Goal: Check status

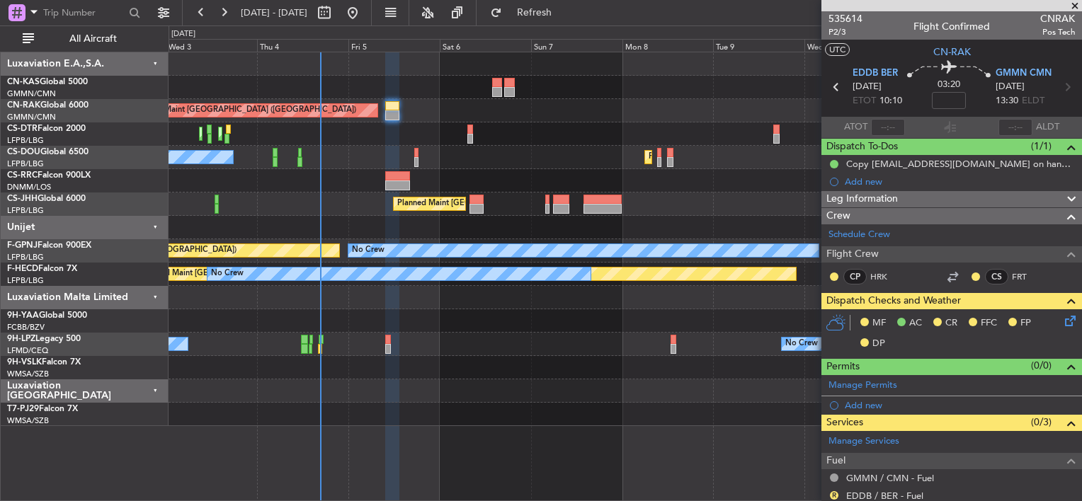
scroll to position [128, 0]
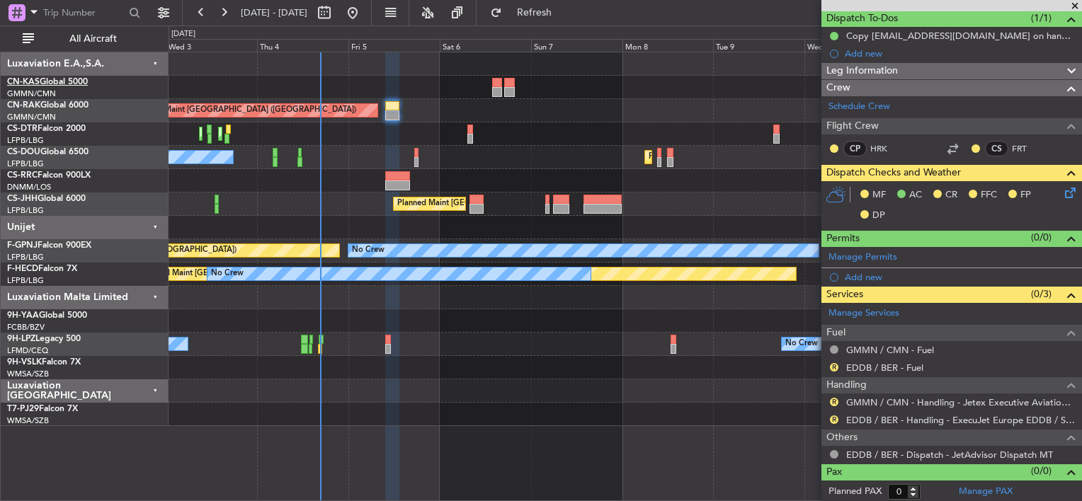
click at [47, 78] on link "CN-KAS Global 5000" at bounding box center [47, 82] width 81 height 8
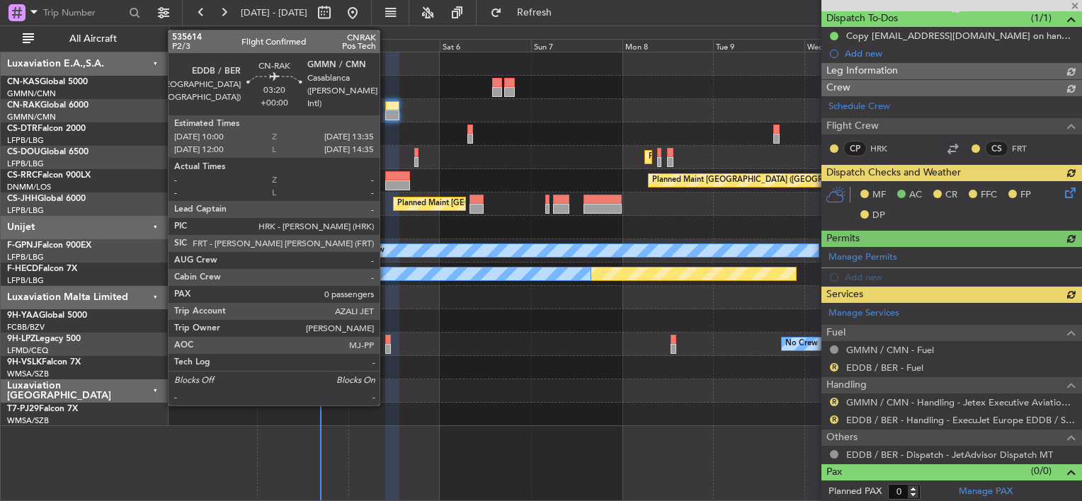
click at [386, 105] on div at bounding box center [392, 106] width 14 height 10
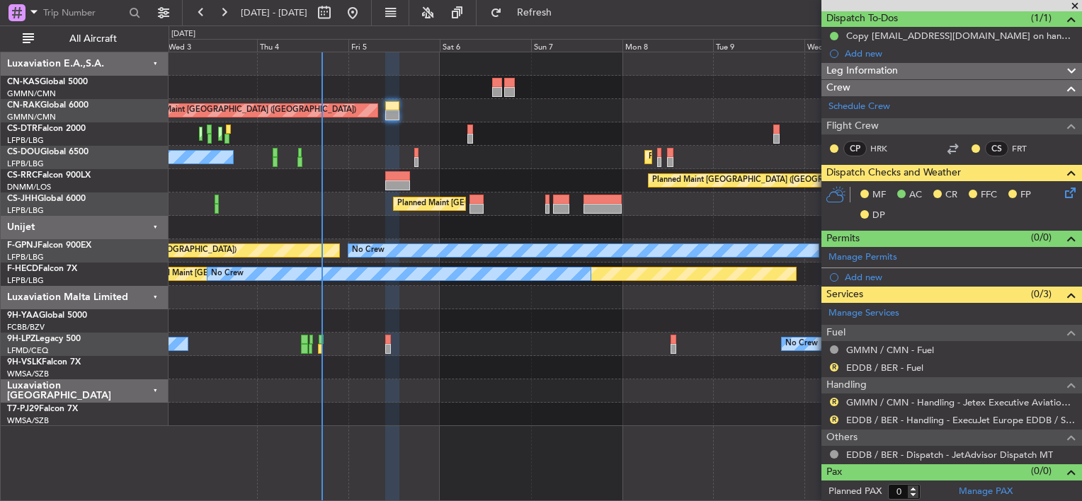
click at [323, 136] on div "Unplanned Maint [GEOGRAPHIC_DATA] ([GEOGRAPHIC_DATA]) Planned Maint [GEOGRAPHIC…" at bounding box center [624, 239] width 912 height 374
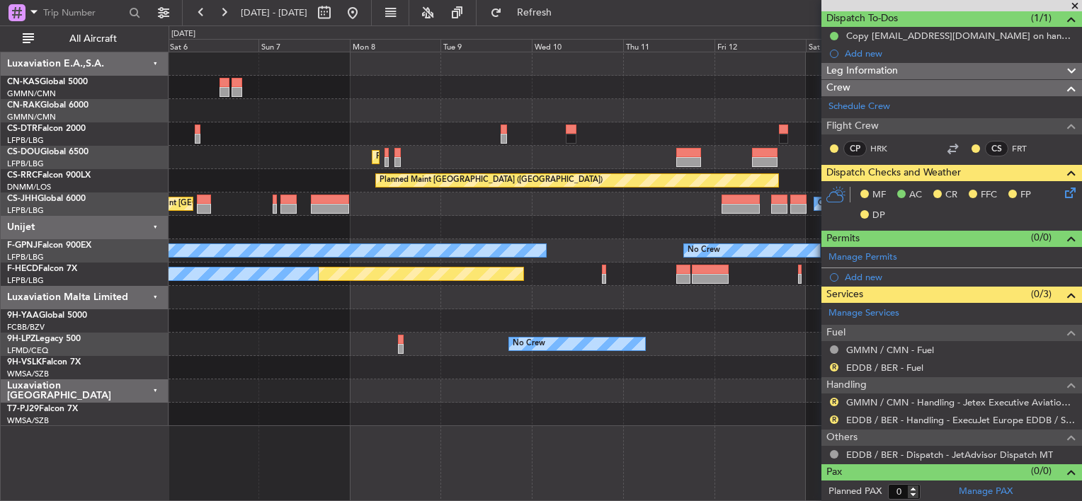
click at [245, 139] on div "Planned Maint [GEOGRAPHIC_DATA] (Ataturk)" at bounding box center [624, 133] width 912 height 23
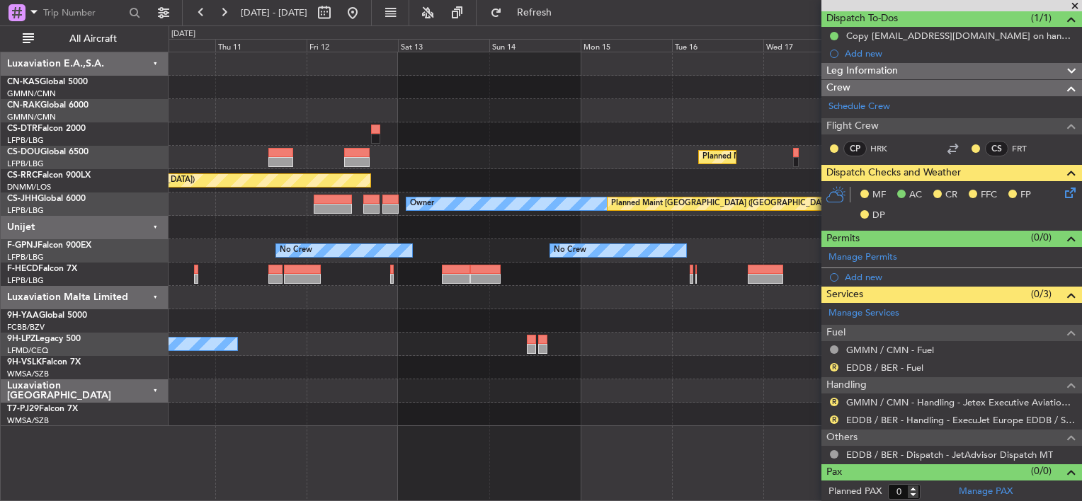
click at [270, 152] on div "Planned Maint [GEOGRAPHIC_DATA] ([GEOGRAPHIC_DATA]) Planned Maint [GEOGRAPHIC_D…" at bounding box center [624, 157] width 912 height 23
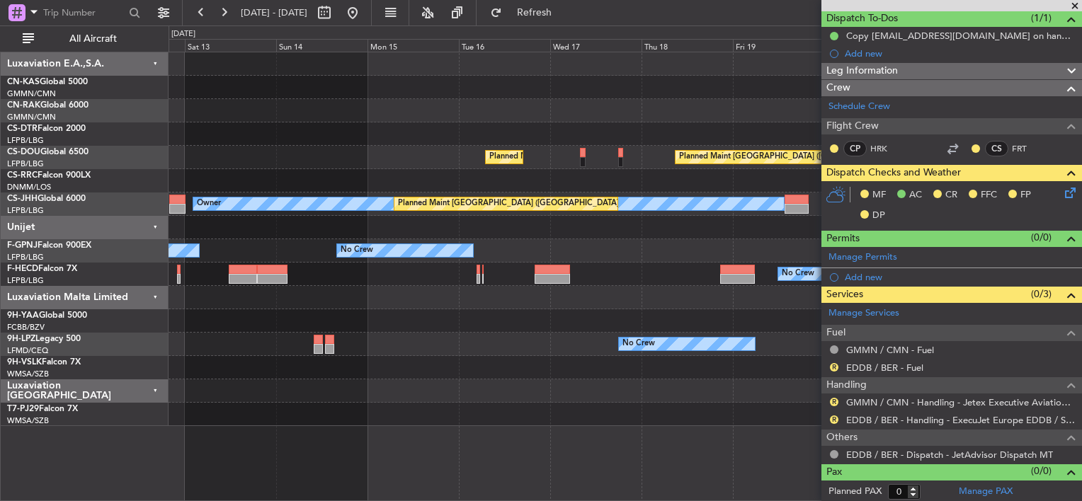
click at [178, 156] on div "Planned Maint [GEOGRAPHIC_DATA] ([GEOGRAPHIC_DATA]) Planned Maint [GEOGRAPHIC_D…" at bounding box center [624, 157] width 912 height 23
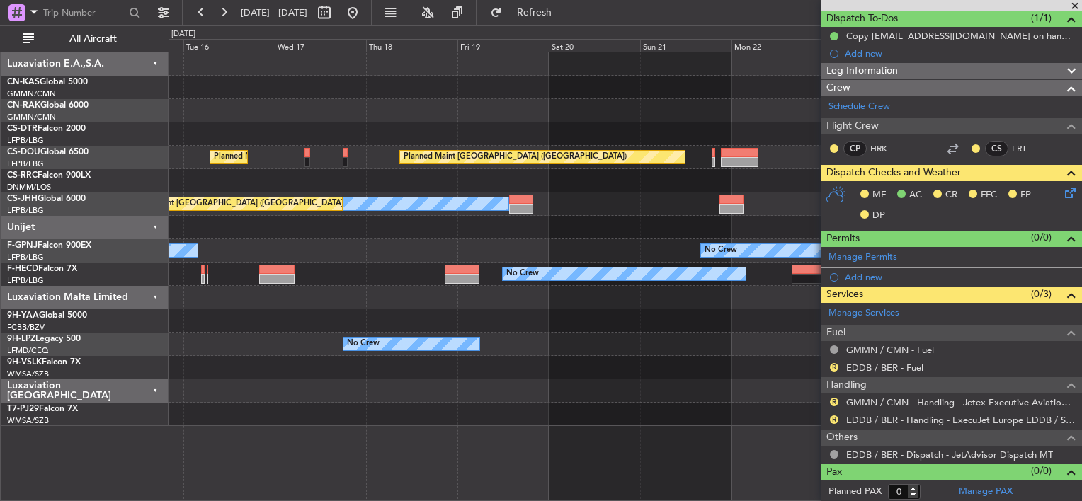
click at [241, 169] on div at bounding box center [624, 180] width 912 height 23
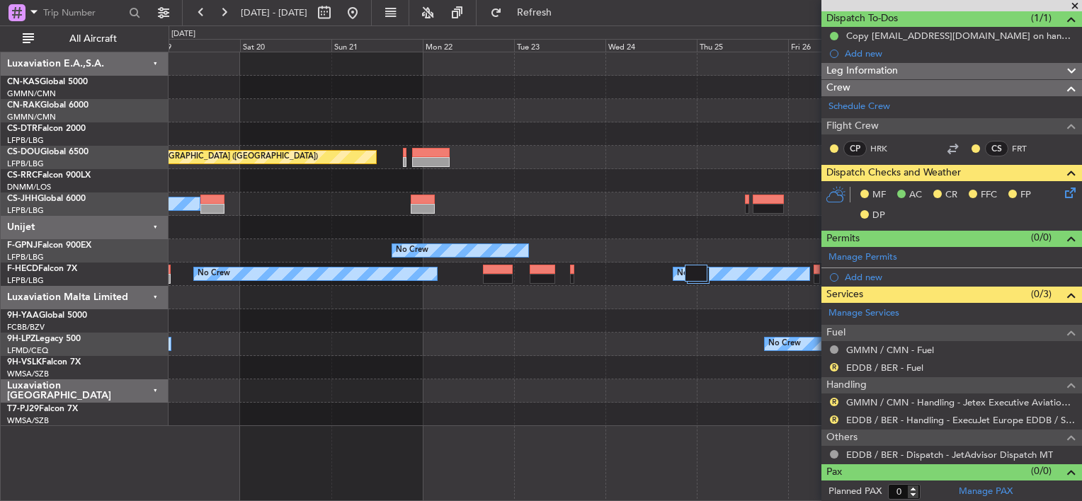
click at [189, 156] on div "Planned Maint [GEOGRAPHIC_DATA] ([GEOGRAPHIC_DATA]) Planned Maint [GEOGRAPHIC_D…" at bounding box center [624, 239] width 912 height 374
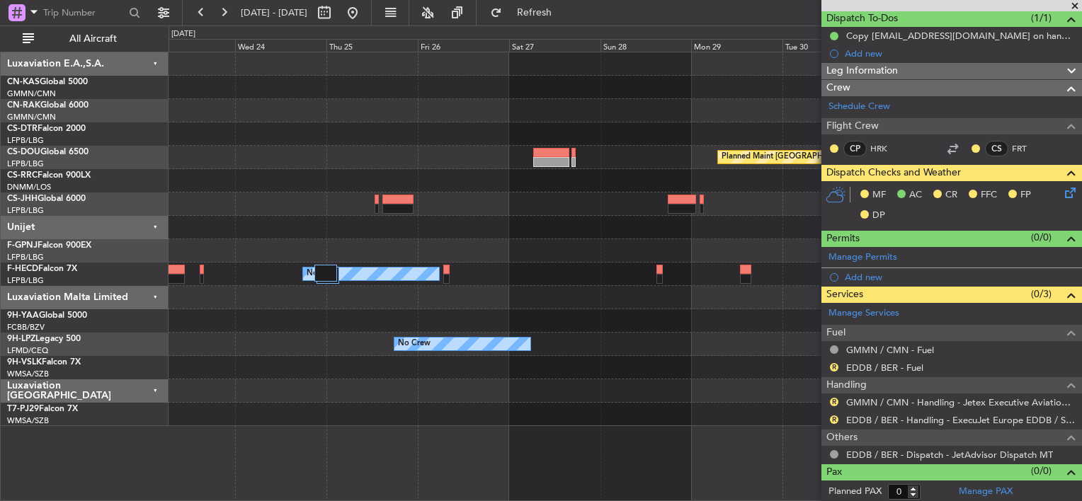
click at [143, 152] on div "Planned Maint [GEOGRAPHIC_DATA] ([GEOGRAPHIC_DATA]) Planned Maint [GEOGRAPHIC_D…" at bounding box center [541, 263] width 1082 height 476
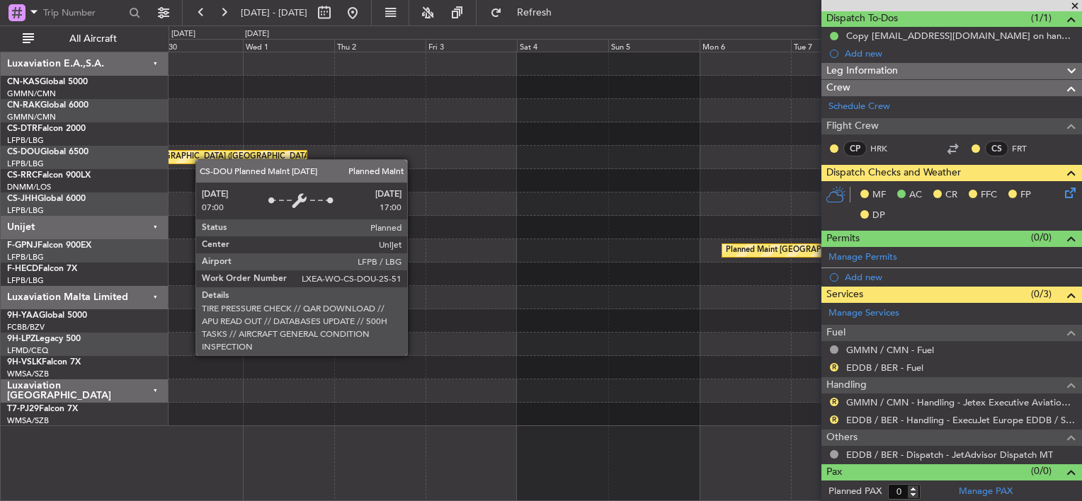
click at [125, 158] on div "Planned Maint [GEOGRAPHIC_DATA] ([GEOGRAPHIC_DATA]) Planned Maint [GEOGRAPHIC_D…" at bounding box center [541, 263] width 1082 height 476
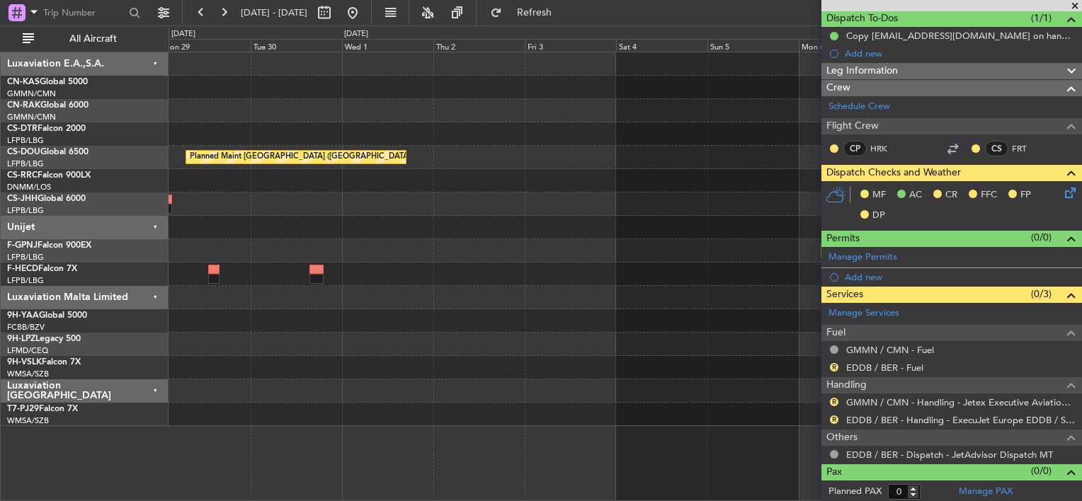
click at [619, 175] on div at bounding box center [624, 180] width 912 height 23
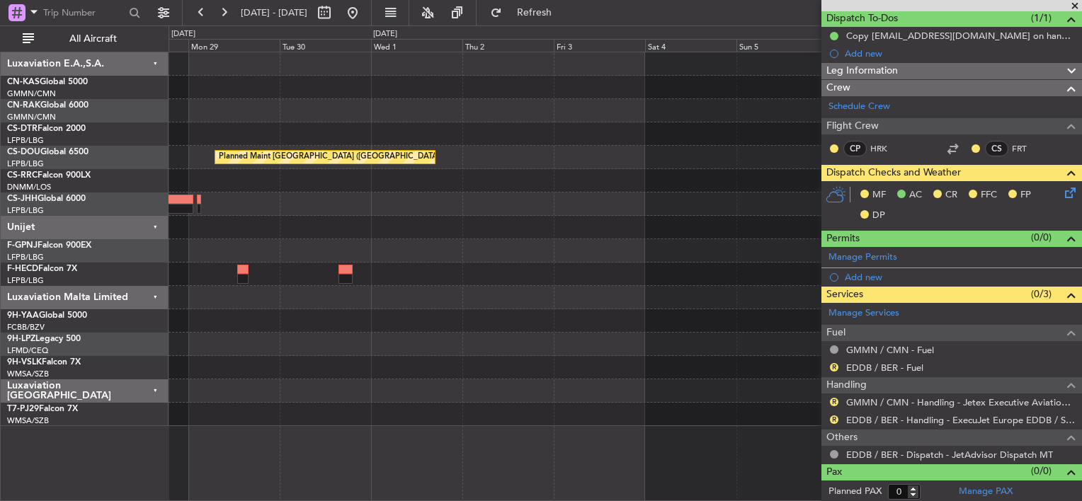
click at [561, 190] on div "Planned Maint [GEOGRAPHIC_DATA] ([GEOGRAPHIC_DATA]) Planned Maint [GEOGRAPHIC_D…" at bounding box center [624, 239] width 912 height 374
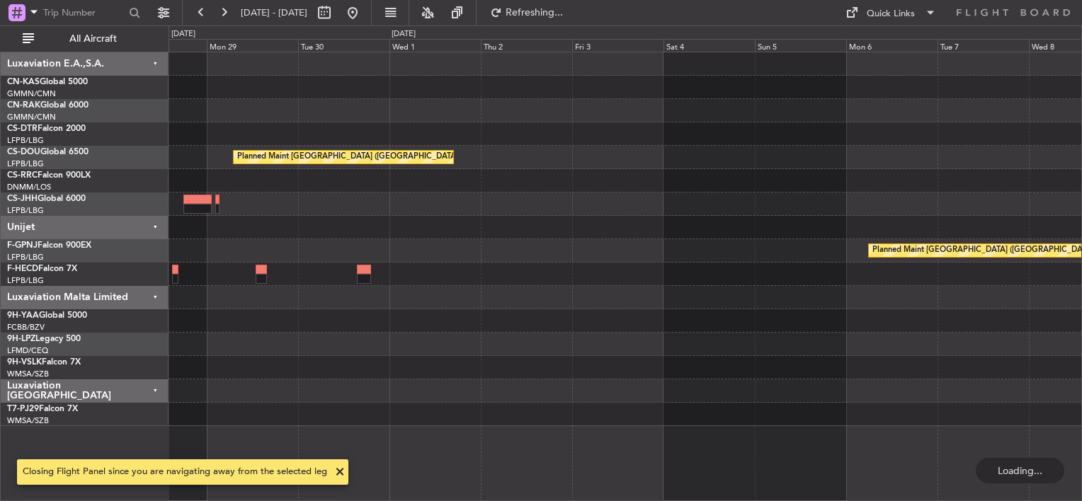
scroll to position [0, 0]
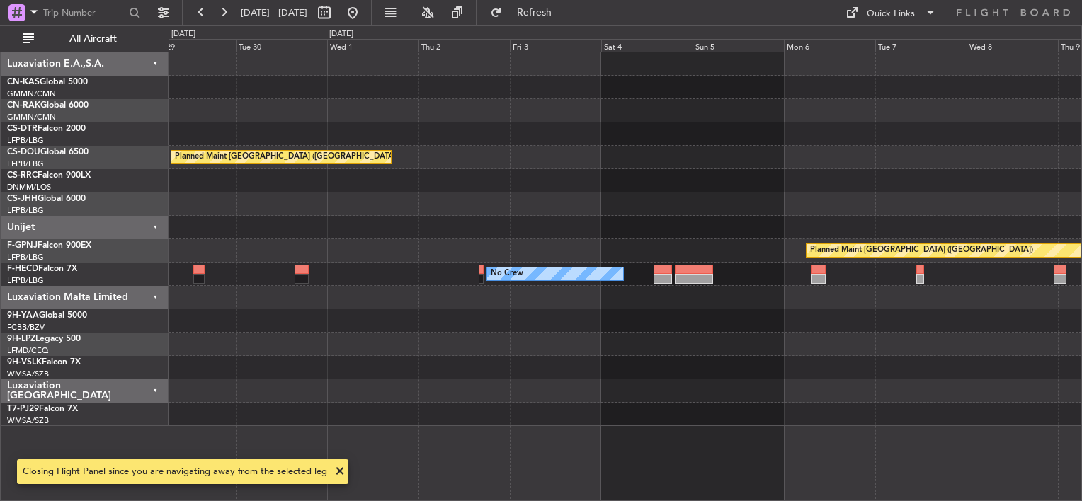
click at [683, 237] on div "Planned Maint [GEOGRAPHIC_DATA] ([GEOGRAPHIC_DATA]) Planned Maint [GEOGRAPHIC_D…" at bounding box center [624, 239] width 912 height 374
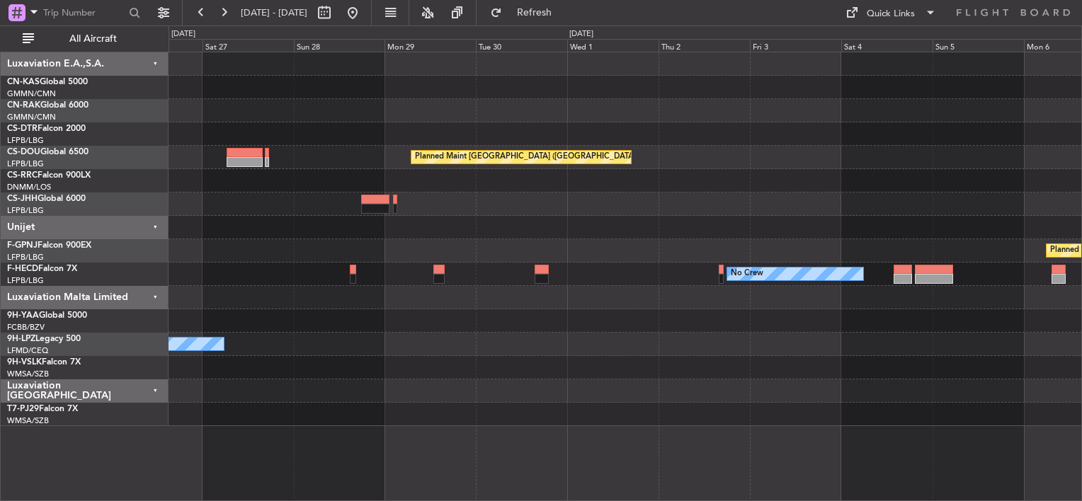
click at [569, 257] on div "Planned Maint [GEOGRAPHIC_DATA] ([GEOGRAPHIC_DATA])" at bounding box center [624, 250] width 912 height 23
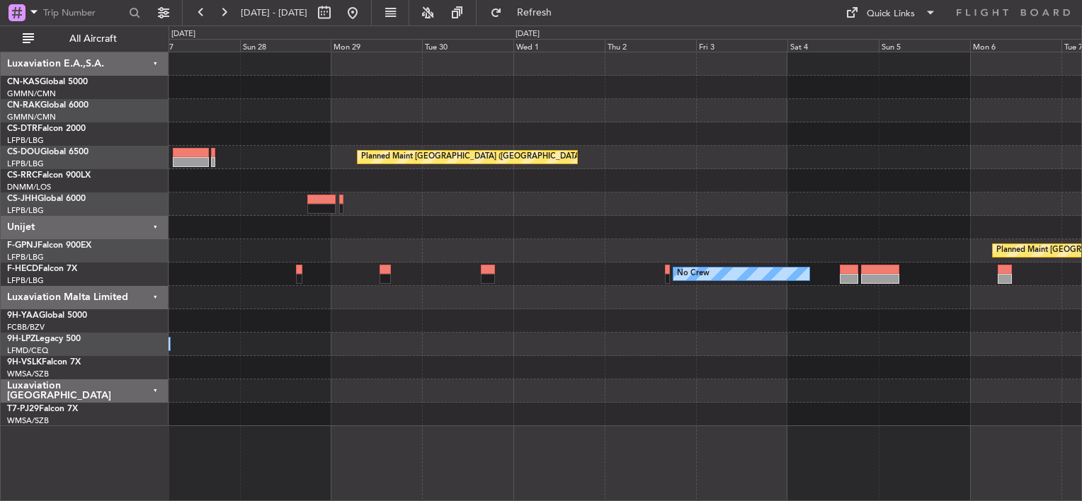
click at [502, 236] on div "Planned Maint [GEOGRAPHIC_DATA] ([GEOGRAPHIC_DATA]) Planned Maint [GEOGRAPHIC_D…" at bounding box center [624, 239] width 912 height 374
click at [547, 219] on div at bounding box center [624, 227] width 912 height 23
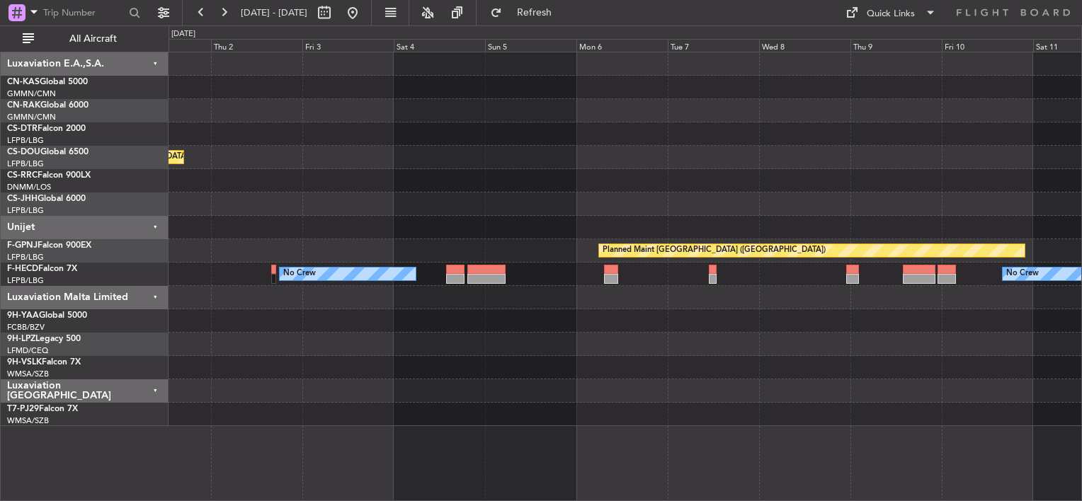
click at [379, 201] on div at bounding box center [624, 204] width 912 height 23
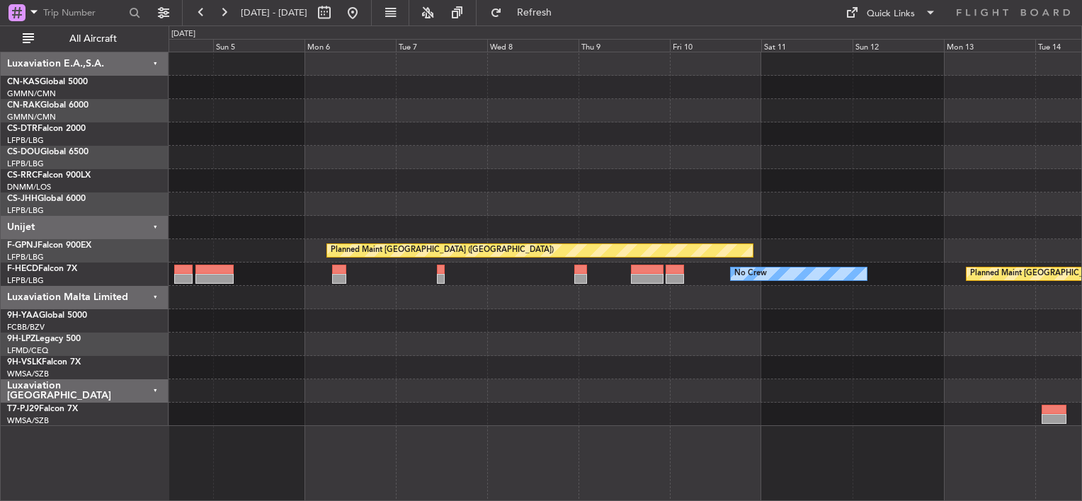
click at [212, 197] on div at bounding box center [624, 204] width 912 height 23
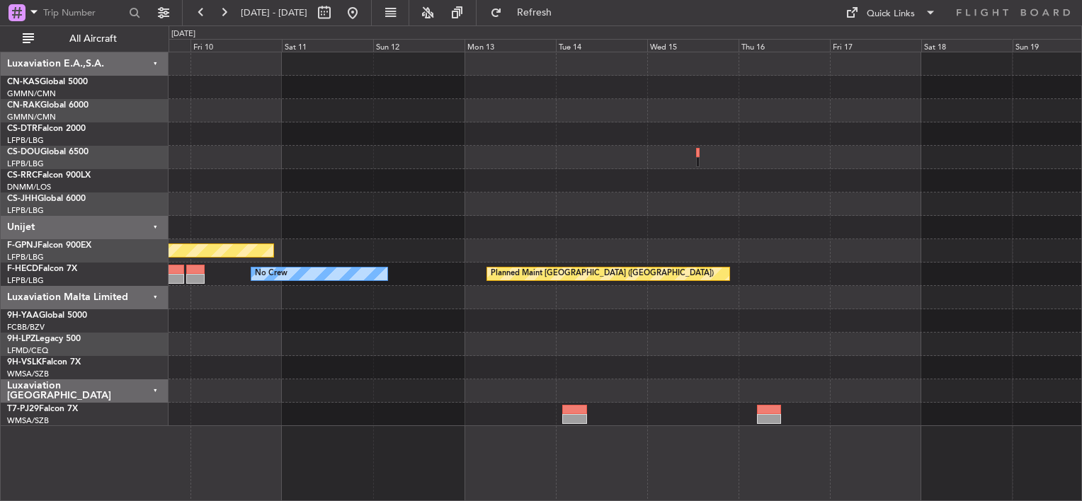
click at [223, 204] on div at bounding box center [624, 204] width 912 height 23
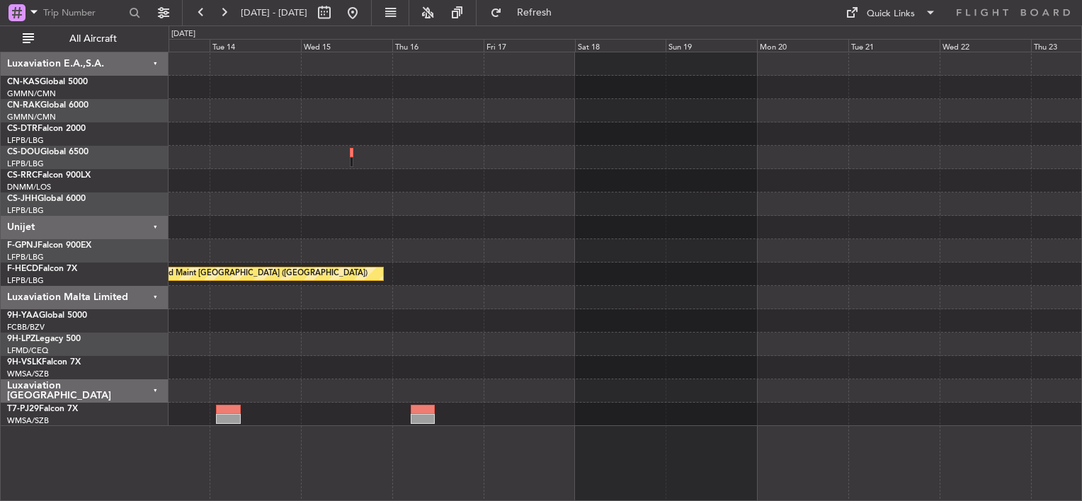
click at [271, 208] on div "Planned Maint [GEOGRAPHIC_DATA] ([GEOGRAPHIC_DATA]) No Crew" at bounding box center [624, 239] width 912 height 374
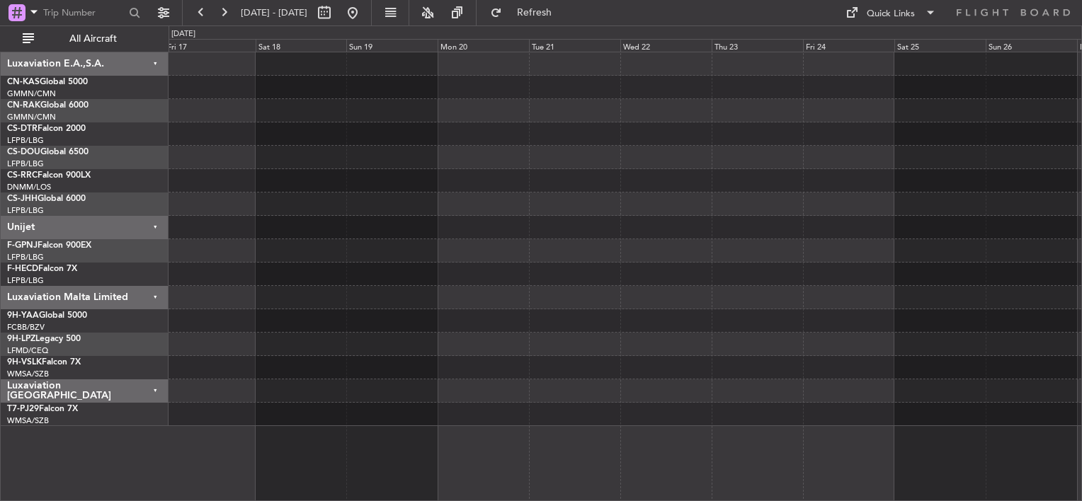
click at [45, 204] on div "Planned Maint [GEOGRAPHIC_DATA] ([GEOGRAPHIC_DATA]) Luxaviation E.A.,S.A. CN-KA…" at bounding box center [541, 263] width 1082 height 476
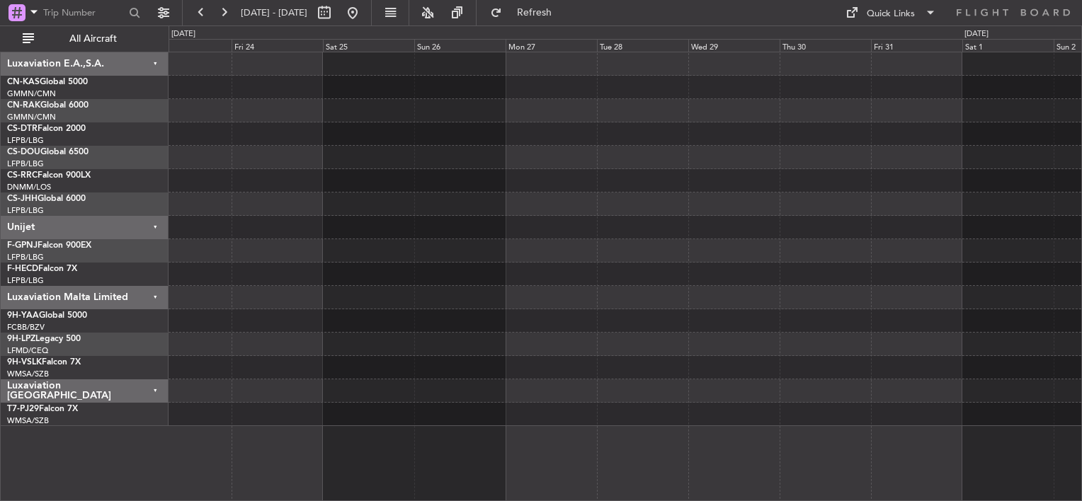
click at [232, 181] on div at bounding box center [624, 239] width 912 height 374
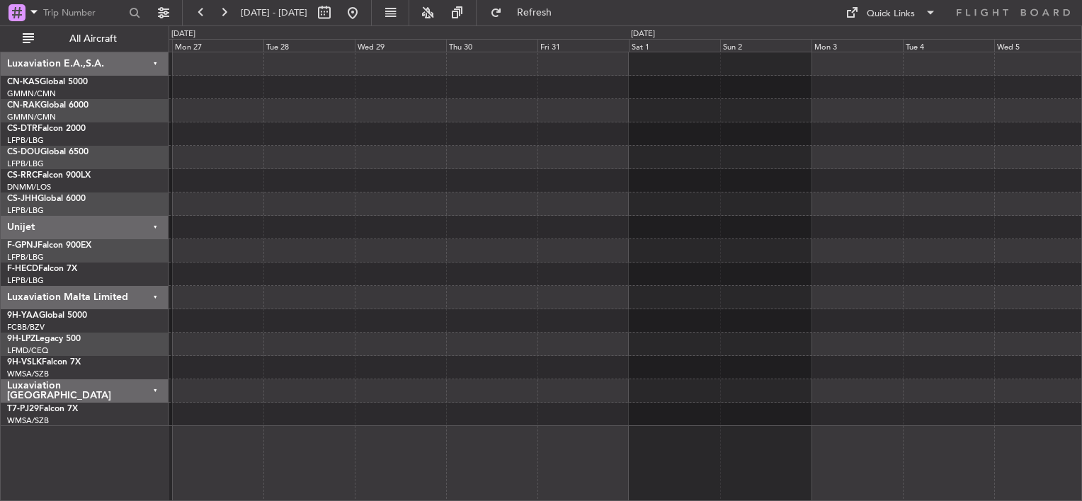
click at [444, 208] on div at bounding box center [624, 204] width 912 height 23
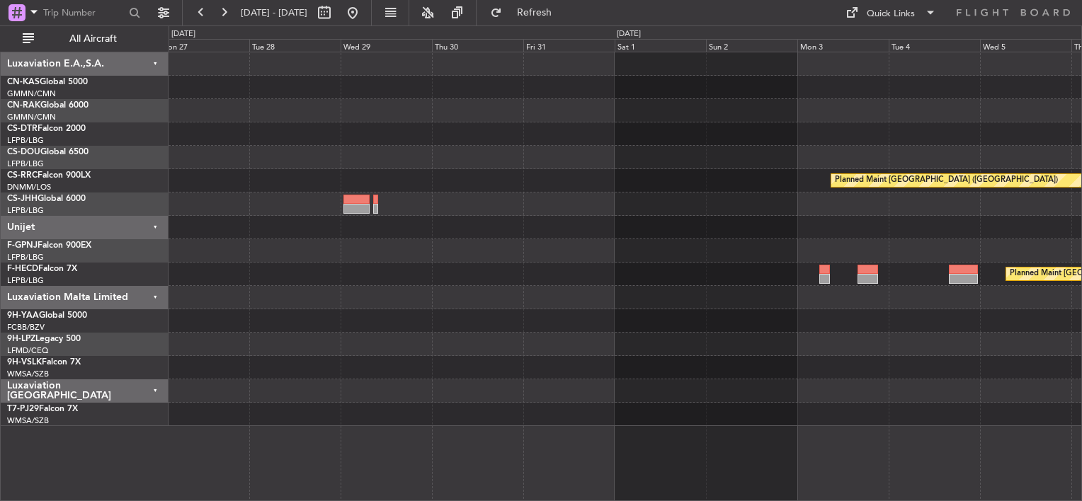
click at [629, 248] on div at bounding box center [624, 250] width 912 height 23
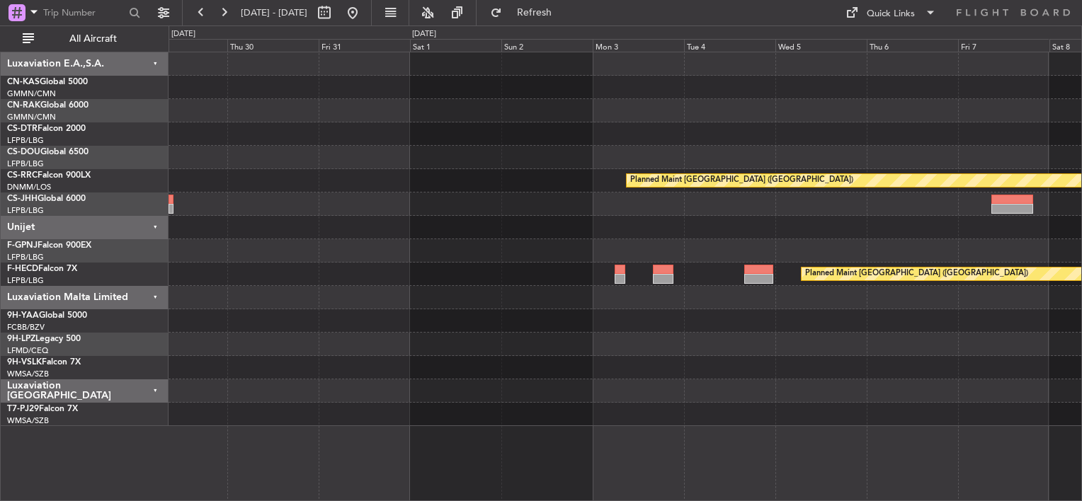
click at [643, 143] on div "Planned Maint [GEOGRAPHIC_DATA] ([GEOGRAPHIC_DATA]) Planned Maint [GEOGRAPHIC_D…" at bounding box center [624, 239] width 912 height 374
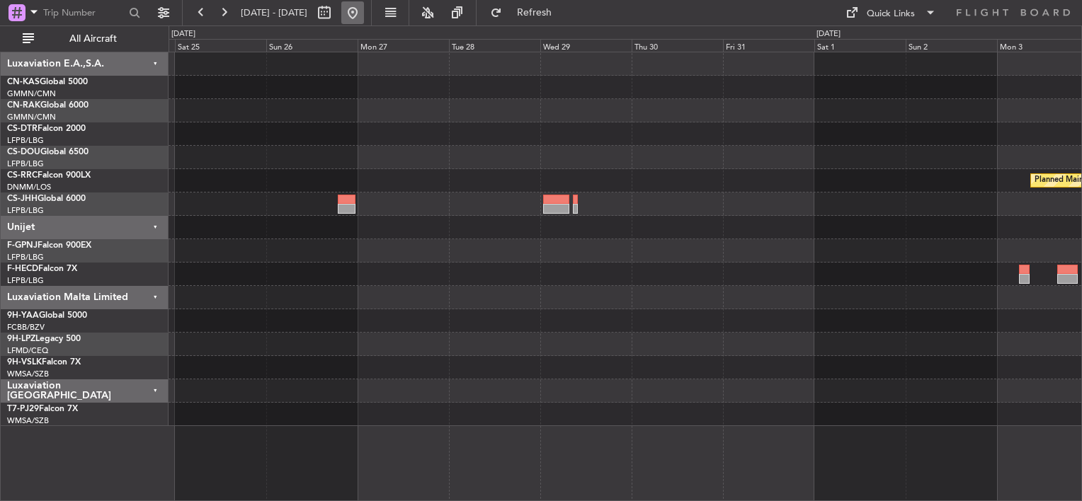
click at [364, 6] on button at bounding box center [352, 12] width 23 height 23
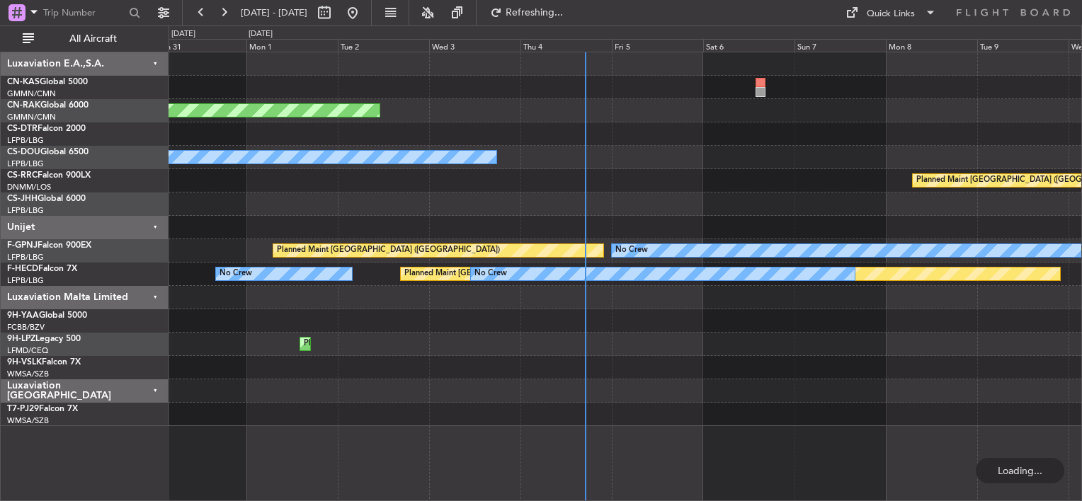
click at [404, 122] on div "No Crew" at bounding box center [624, 133] width 912 height 23
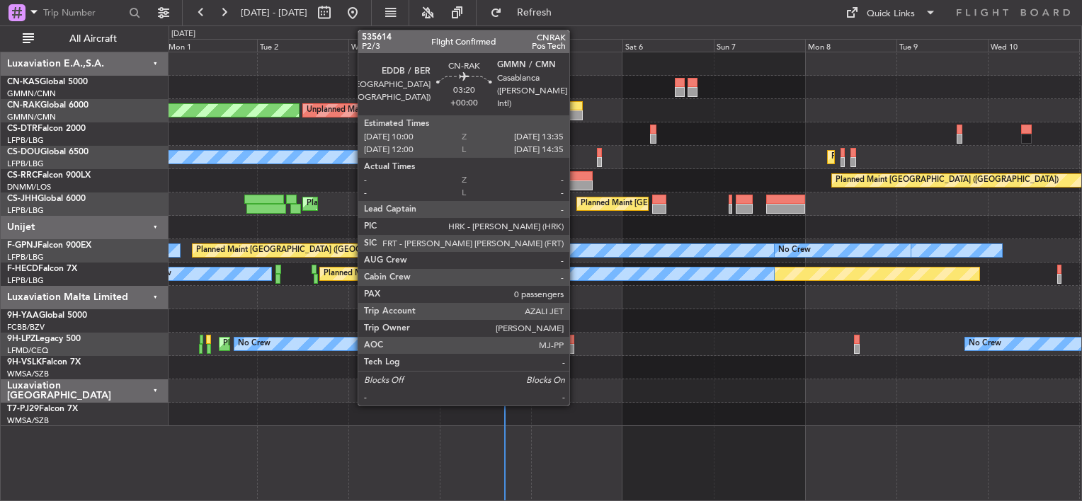
click at [576, 108] on div at bounding box center [575, 106] width 14 height 10
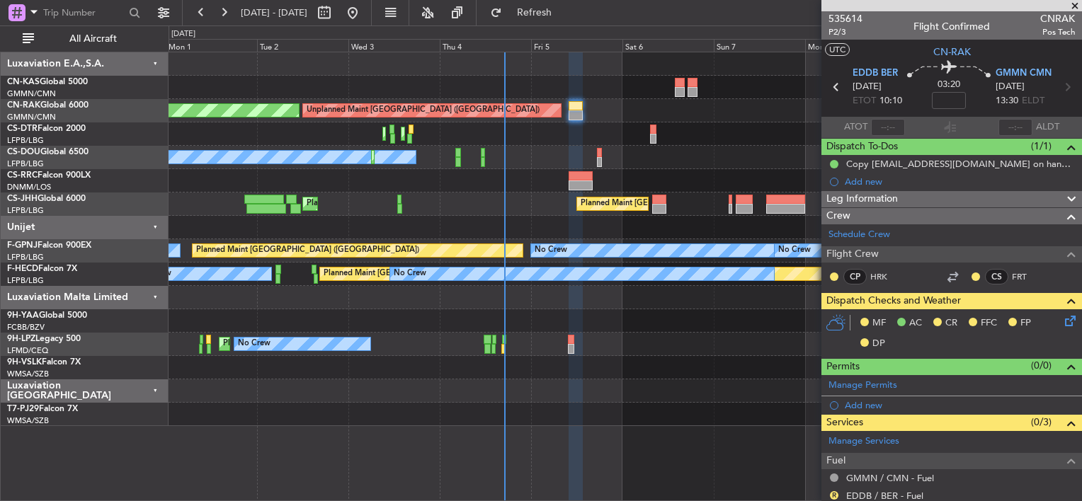
click at [1062, 315] on icon at bounding box center [1067, 318] width 11 height 11
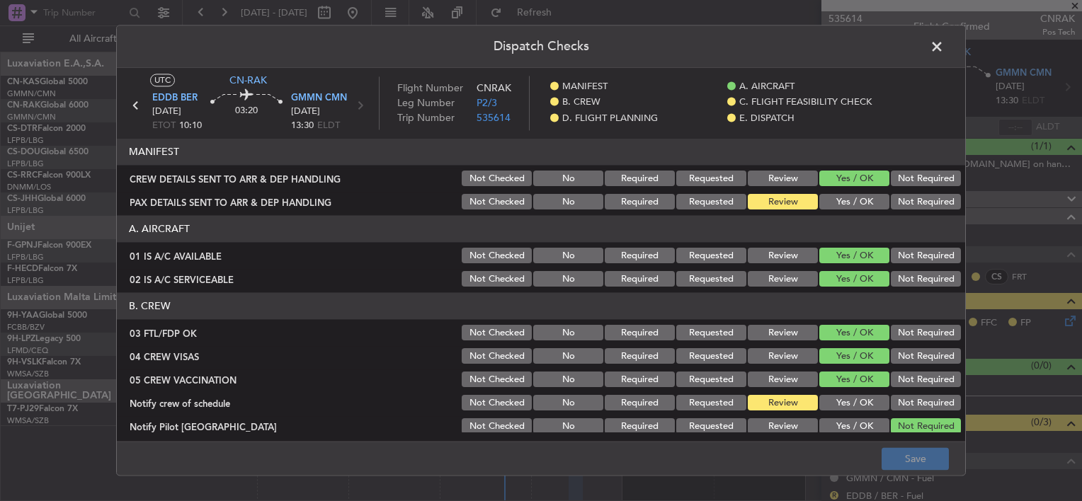
drag, startPoint x: 828, startPoint y: 200, endPoint x: 830, endPoint y: 209, distance: 9.4
click at [830, 209] on button "Yes / OK" at bounding box center [854, 203] width 70 height 16
click at [906, 455] on button "Save" at bounding box center [914, 459] width 67 height 23
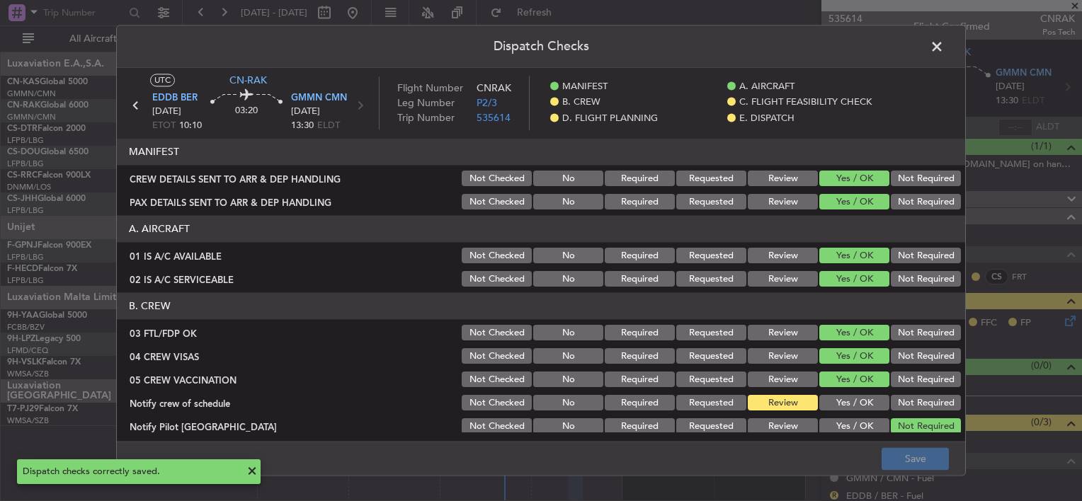
click at [944, 47] on span at bounding box center [944, 50] width 0 height 28
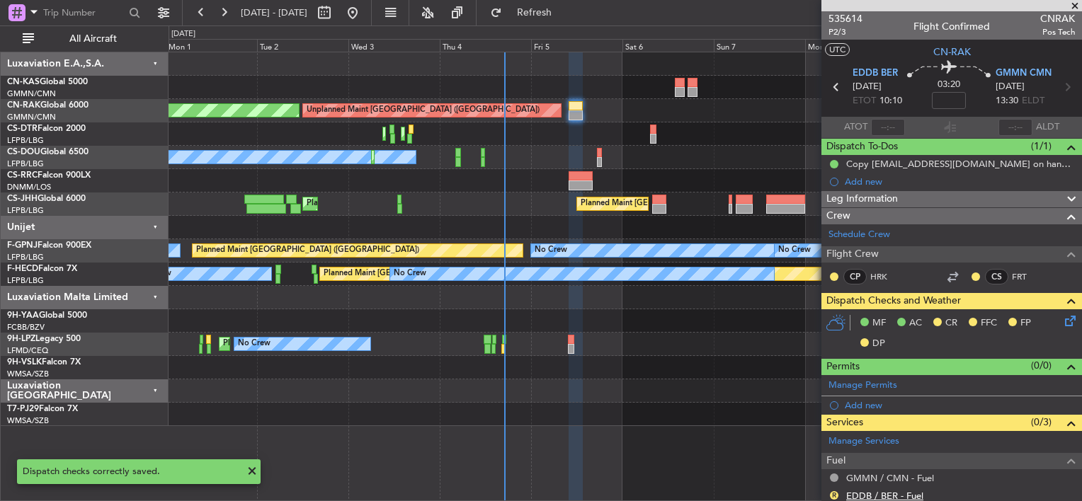
scroll to position [128, 0]
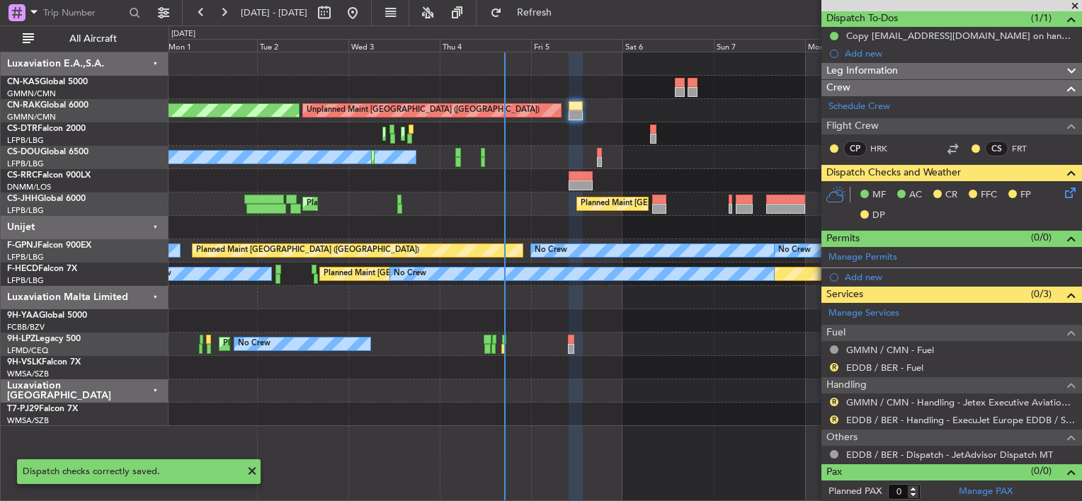
click at [829, 362] on div "R" at bounding box center [833, 367] width 11 height 11
click at [835, 363] on button "R" at bounding box center [834, 367] width 8 height 8
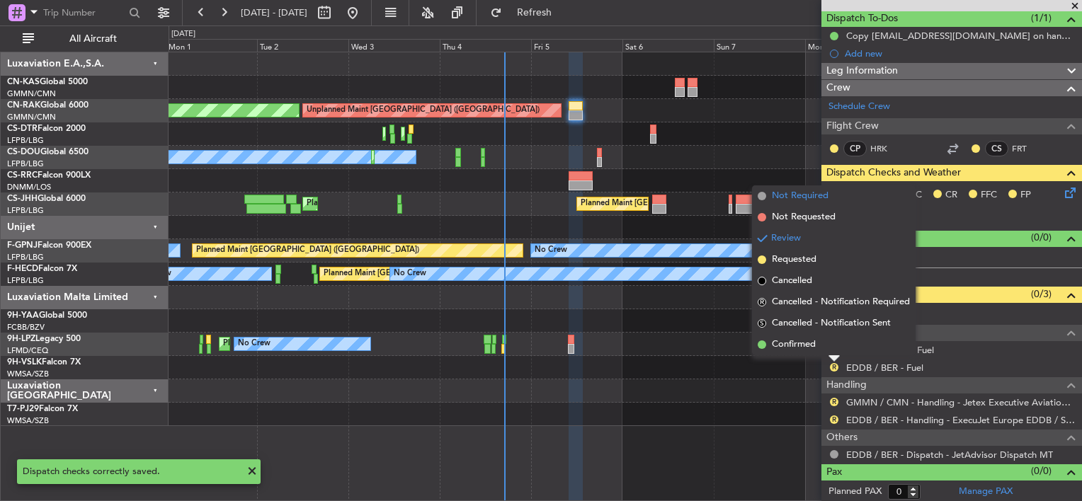
click at [789, 196] on span "Not Required" at bounding box center [800, 196] width 57 height 14
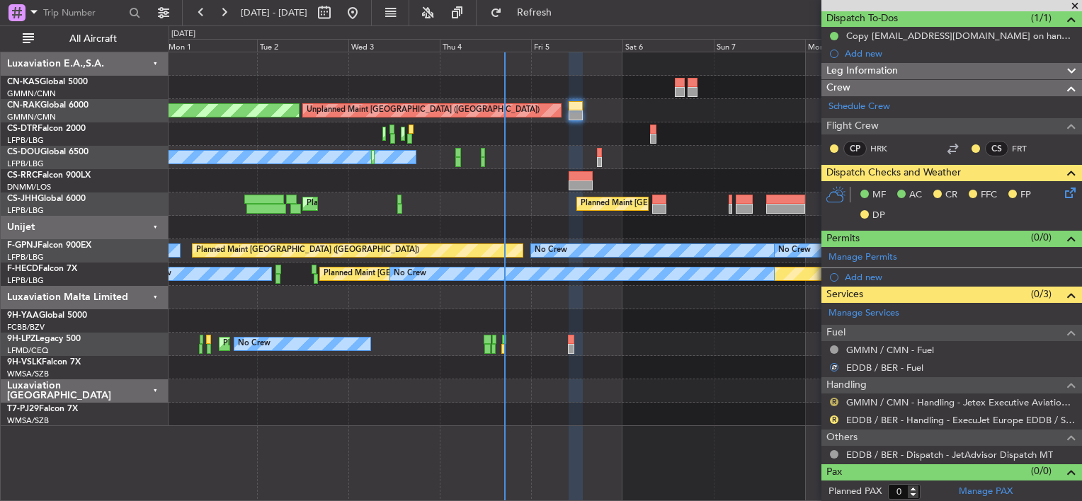
click at [830, 398] on button "R" at bounding box center [834, 402] width 8 height 8
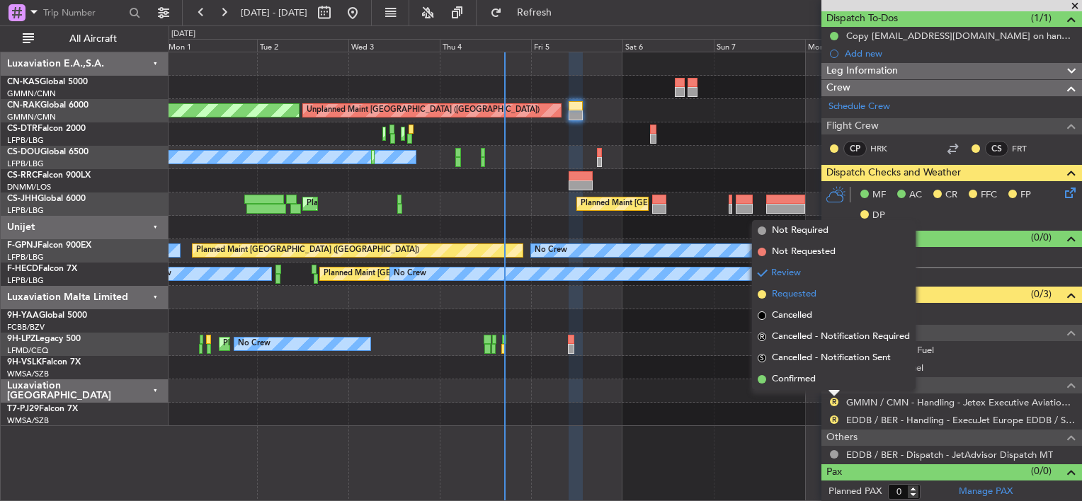
click at [790, 295] on span "Requested" at bounding box center [794, 294] width 45 height 14
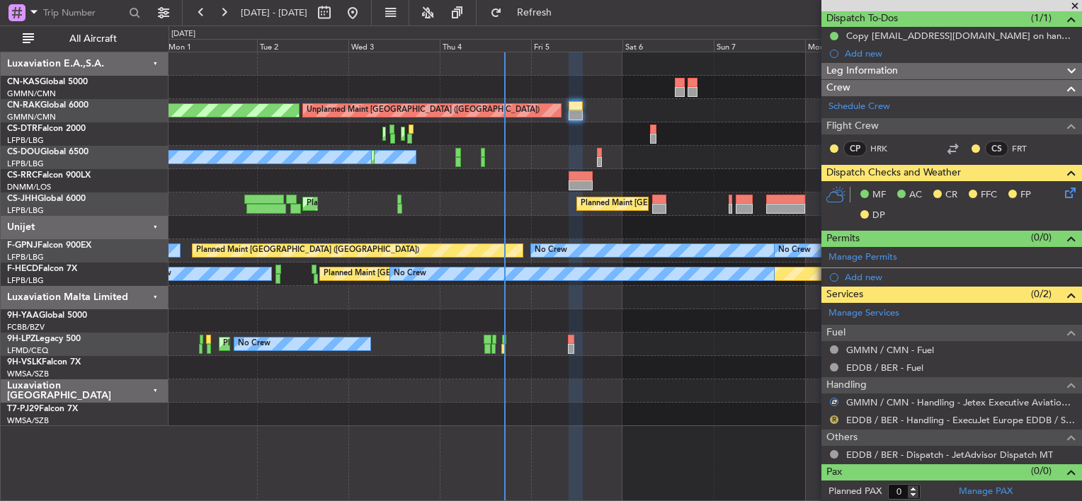
click at [832, 416] on button "R" at bounding box center [834, 420] width 8 height 8
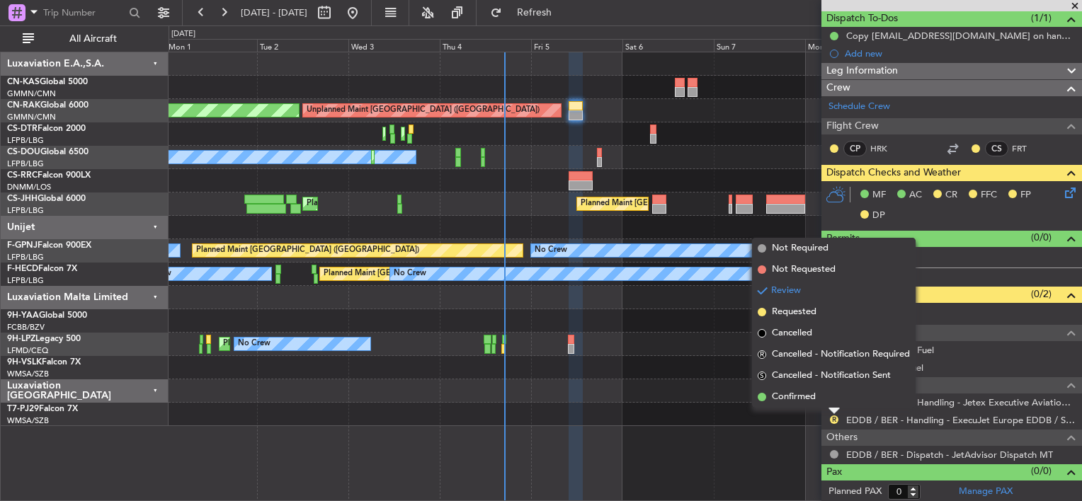
drag, startPoint x: 801, startPoint y: 316, endPoint x: 804, endPoint y: 336, distance: 20.0
click at [801, 315] on span "Requested" at bounding box center [794, 312] width 45 height 14
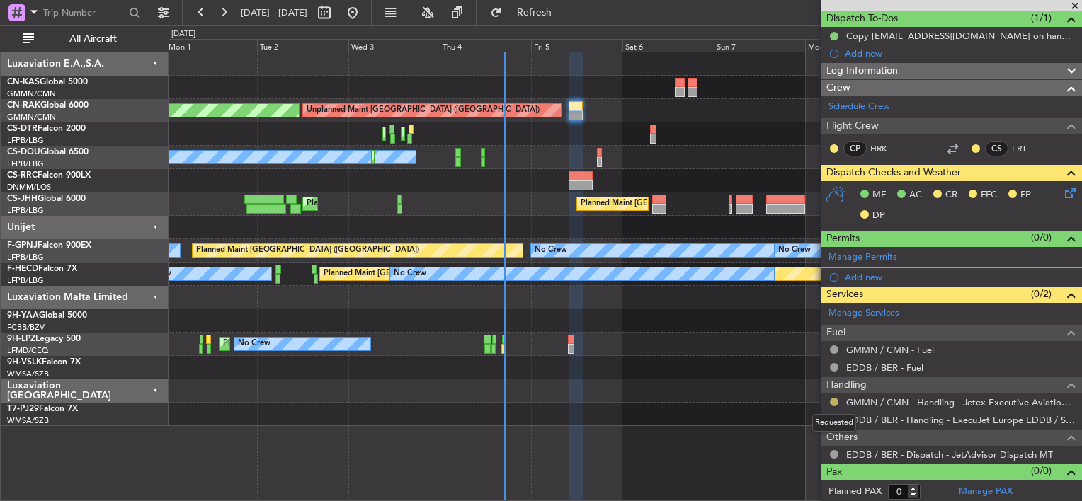
click at [832, 399] on button at bounding box center [834, 402] width 8 height 8
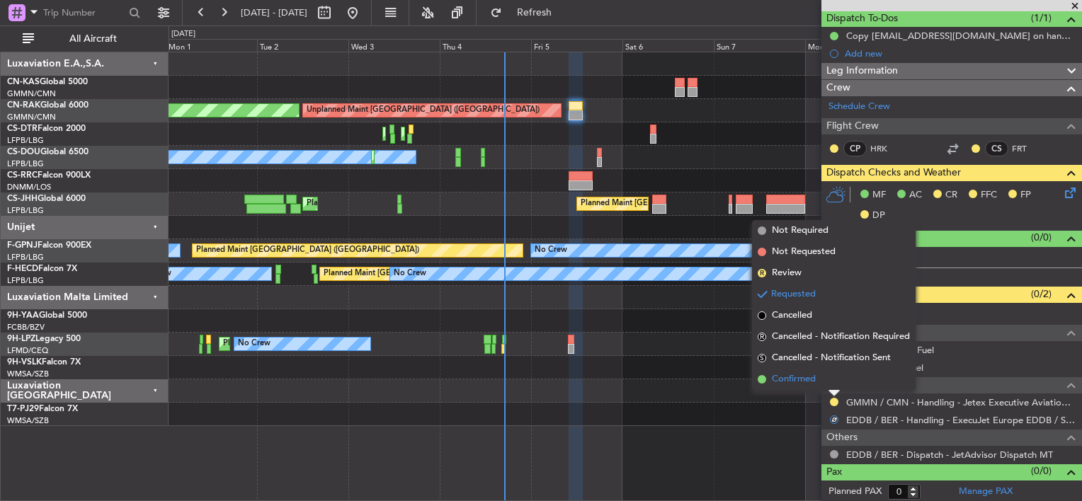
click at [785, 383] on span "Confirmed" at bounding box center [794, 379] width 44 height 14
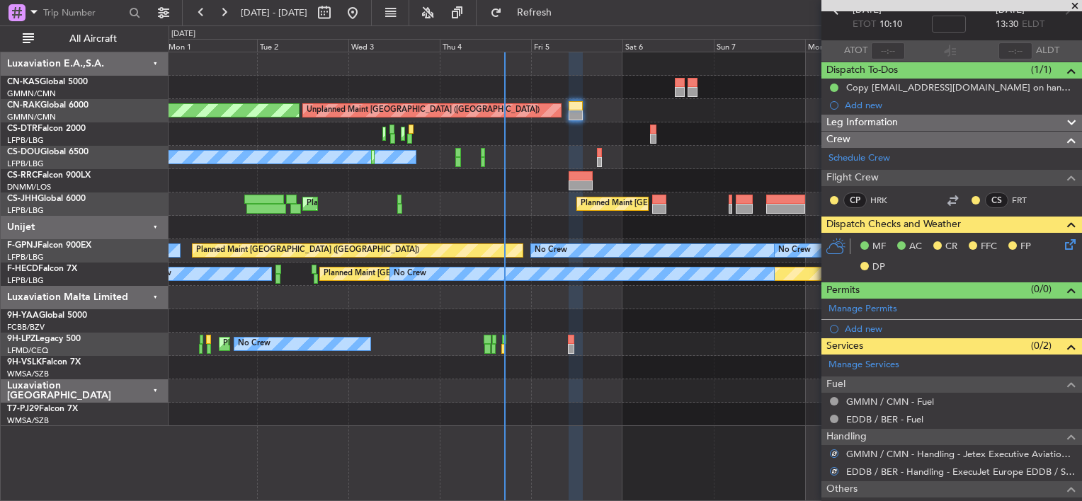
scroll to position [0, 0]
